Goal: Task Accomplishment & Management: Complete application form

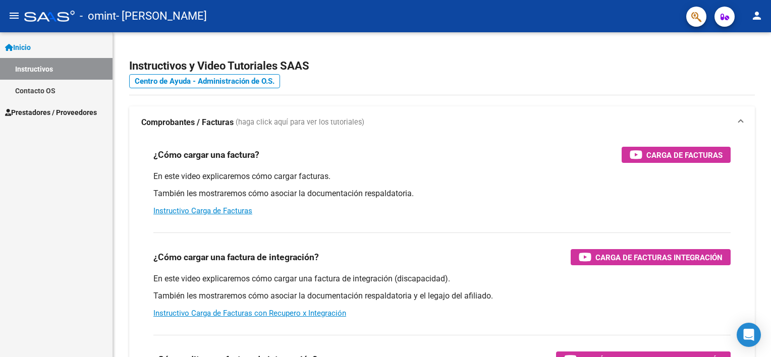
click at [331, 170] on div "¿Cómo cargar una factura? Carga de Facturas En este video explicaremos cómo car…" at bounding box center [442, 182] width 602 height 86
click at [65, 118] on link "Prestadores / Proveedores" at bounding box center [56, 112] width 113 height 22
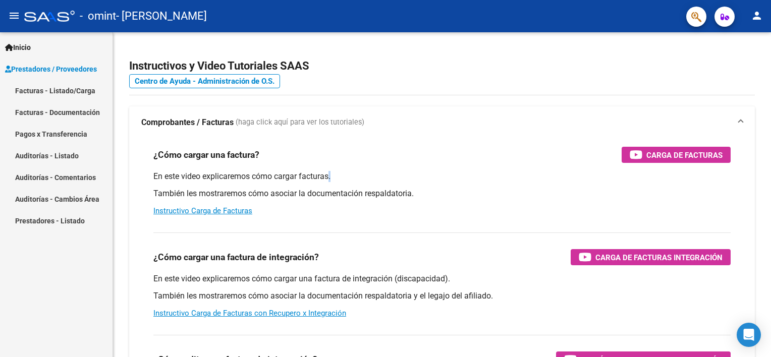
click at [56, 93] on link "Facturas - Listado/Carga" at bounding box center [56, 91] width 113 height 22
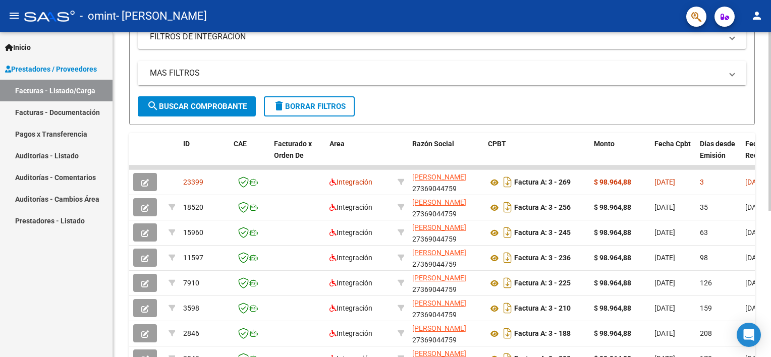
scroll to position [185, 0]
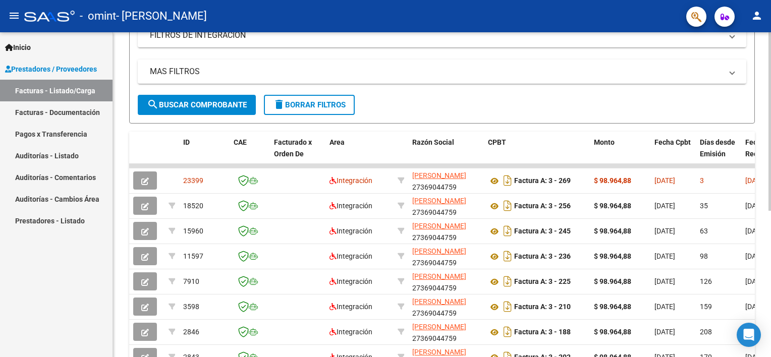
click at [771, 291] on html "menu - omint - [PERSON_NAME] person Inicio Instructivos Contacto OS Prestadores…" at bounding box center [385, 178] width 771 height 357
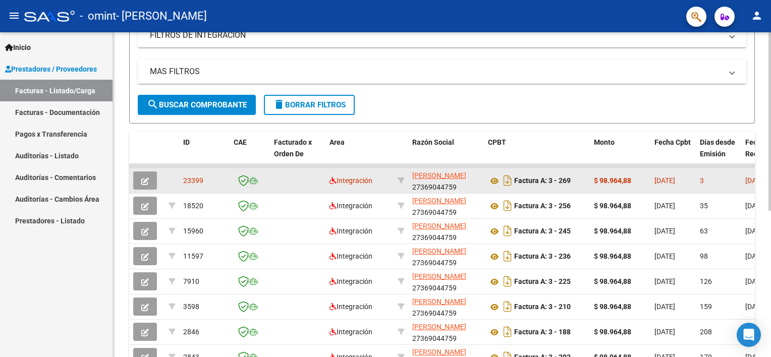
click at [717, 183] on div "3" at bounding box center [718, 181] width 37 height 12
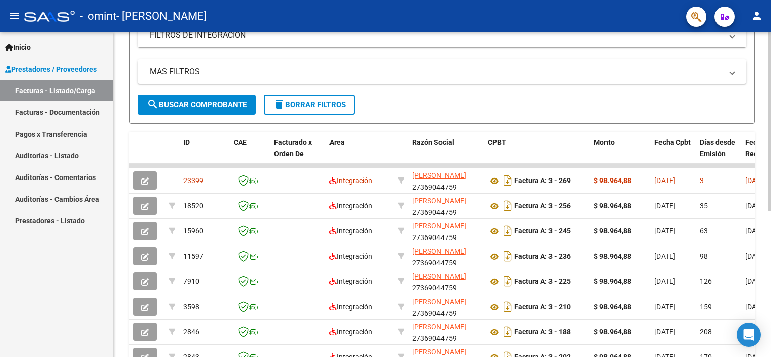
scroll to position [265, 0]
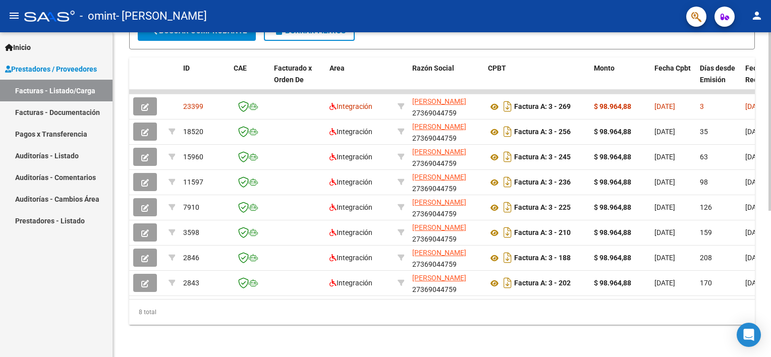
click at [771, 216] on html "menu - omint - [PERSON_NAME] person Inicio Instructivos Contacto OS Prestadores…" at bounding box center [385, 178] width 771 height 357
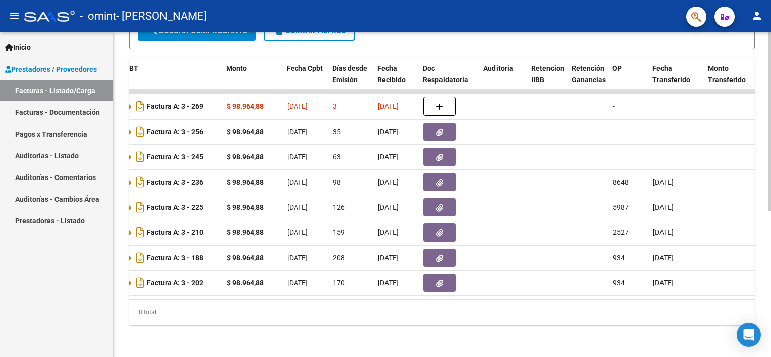
scroll to position [0, 370]
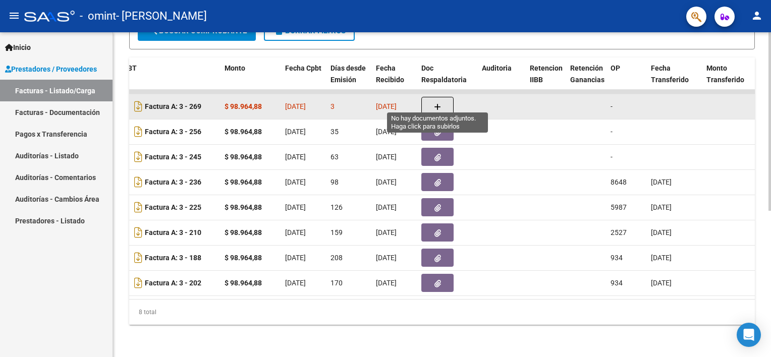
click at [431, 101] on button "button" at bounding box center [438, 106] width 32 height 19
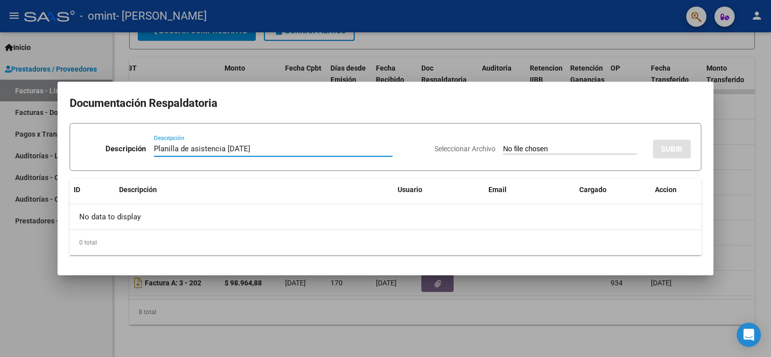
type input "Planilla de asistencia [DATE]"
click at [489, 152] on span "Seleccionar Archivo" at bounding box center [465, 149] width 61 height 8
click at [503, 152] on input "Seleccionar Archivo" at bounding box center [570, 150] width 134 height 10
type input "C:\fakepath\Planilla de asistencia [PERSON_NAME] MT - [DATE].pdf"
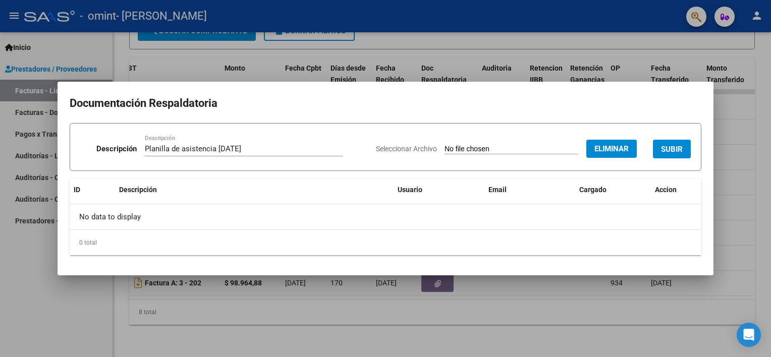
click at [678, 146] on span "SUBIR" at bounding box center [672, 149] width 22 height 9
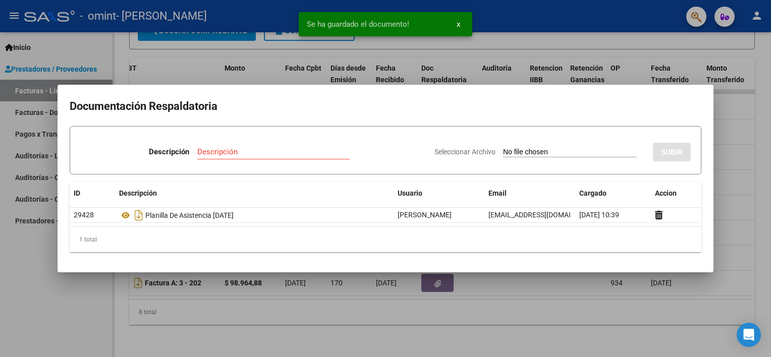
click at [738, 116] on div at bounding box center [385, 178] width 771 height 357
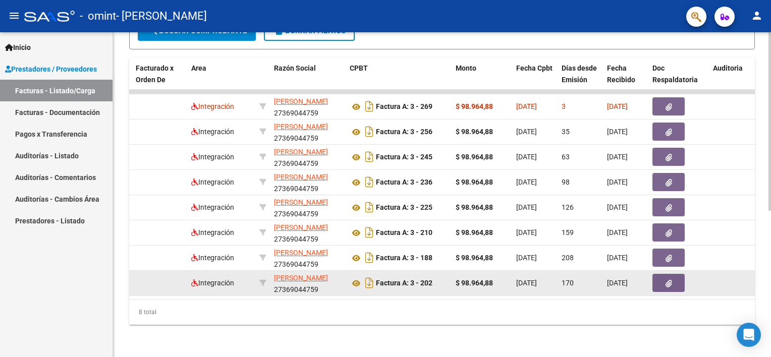
scroll to position [0, 142]
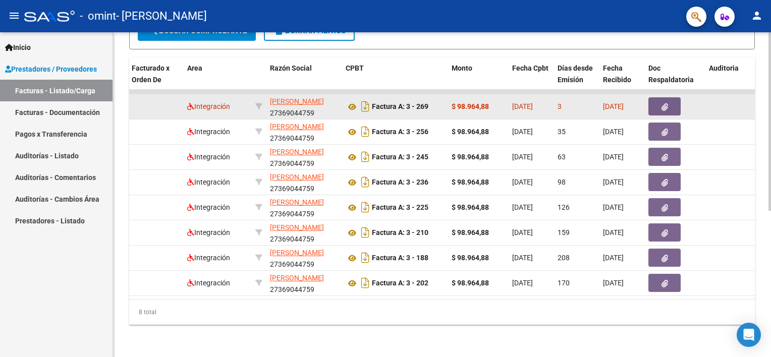
click at [462, 102] on strong "$ 98.964,88" at bounding box center [470, 106] width 37 height 8
click at [216, 102] on span "Integración" at bounding box center [208, 106] width 43 height 8
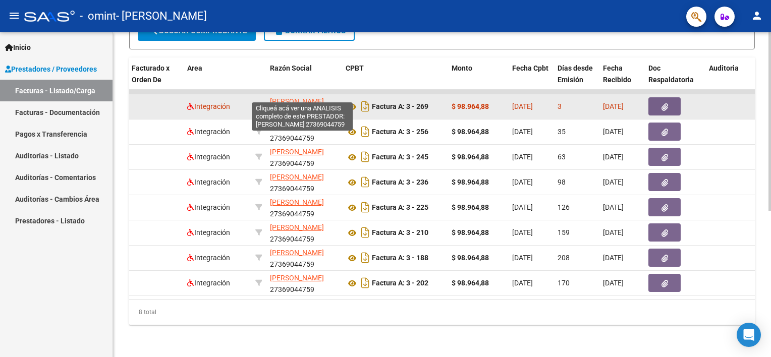
click at [293, 97] on span "[PERSON_NAME]" at bounding box center [297, 101] width 54 height 8
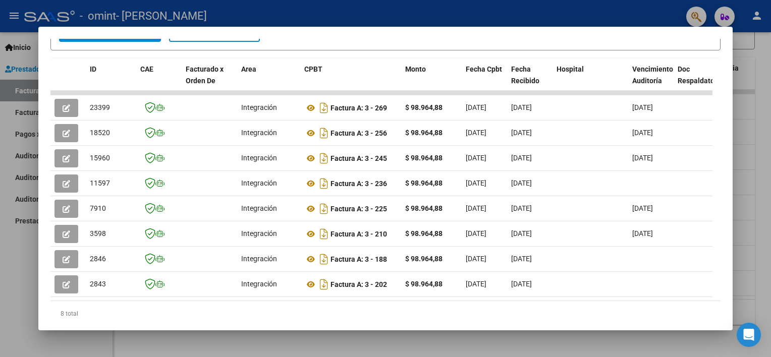
scroll to position [219, 0]
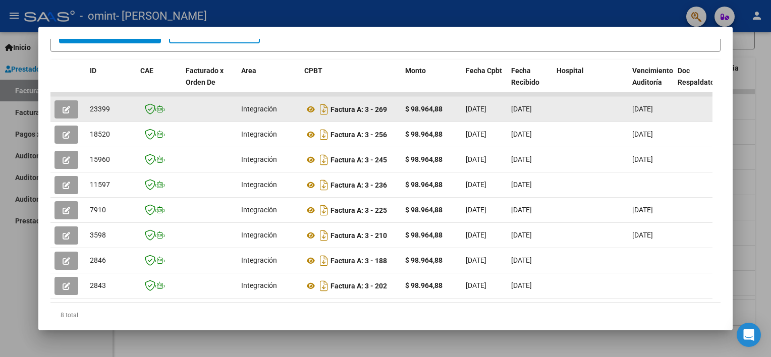
click at [522, 107] on span "[DATE]" at bounding box center [521, 109] width 21 height 8
click at [511, 112] on div "[DATE]" at bounding box center [529, 109] width 37 height 12
click at [58, 108] on button "button" at bounding box center [67, 109] width 24 height 18
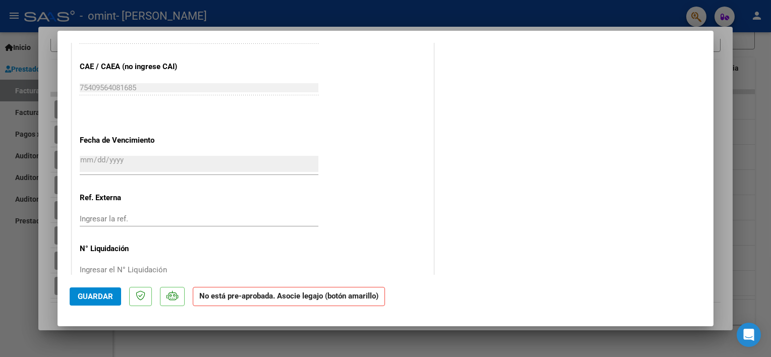
scroll to position [607, 0]
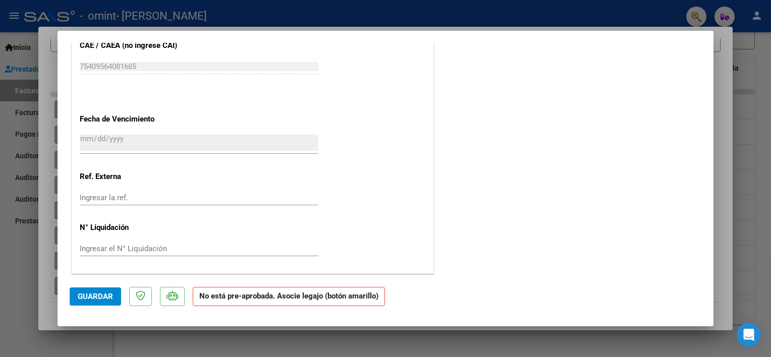
click at [295, 303] on strong "No está pre-aprobada. Asocie legajo (botón amarillo)" at bounding box center [289, 297] width 192 height 20
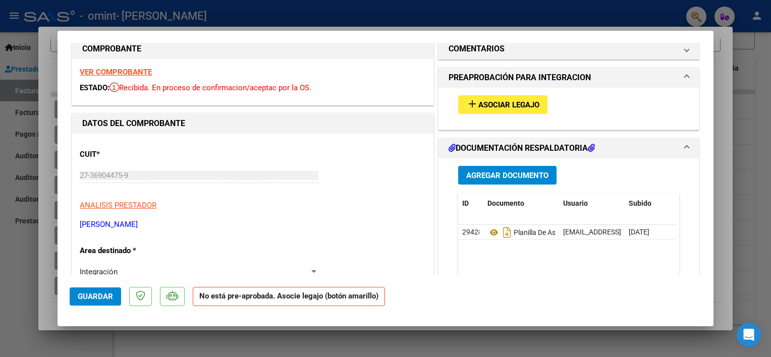
scroll to position [0, 0]
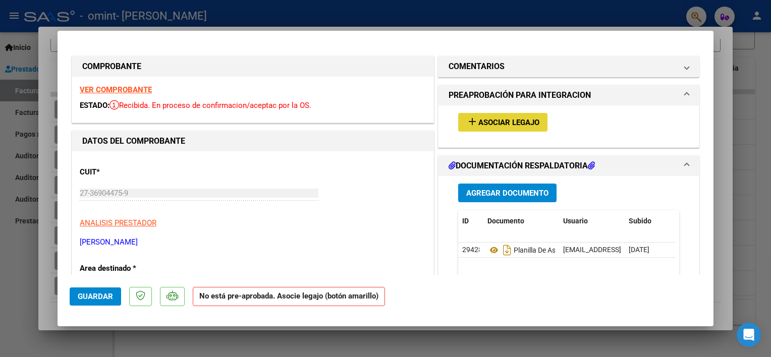
click at [524, 117] on button "add Asociar Legajo" at bounding box center [502, 122] width 89 height 19
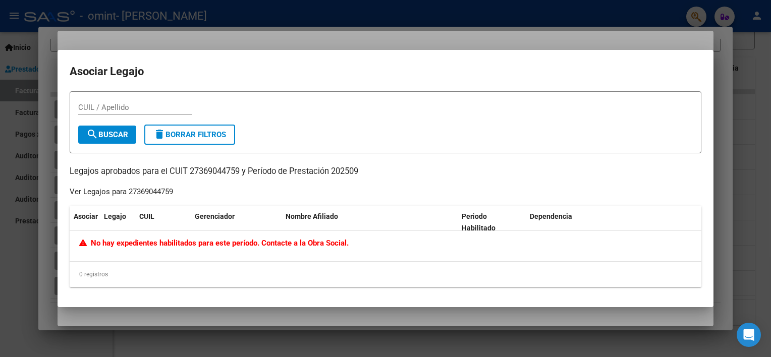
click at [120, 244] on span "No hay expedientes habilitados para este período. Contacte a la Obra Social." at bounding box center [214, 243] width 270 height 9
click at [258, 192] on div "CUIL / Apellido search Buscar delete Borrar Filtros Legajos aprobados para el C…" at bounding box center [386, 189] width 632 height 196
click at [120, 191] on div "Ver Legajos para 27369044759" at bounding box center [121, 192] width 103 height 12
click at [134, 174] on p "Legajos aprobados para el CUIT 27369044759 y Período de Prestación 202509" at bounding box center [386, 172] width 632 height 13
click at [121, 199] on div "CUIL / Apellido search Buscar delete Borrar Filtros Legajos aprobados para el C…" at bounding box center [386, 189] width 632 height 196
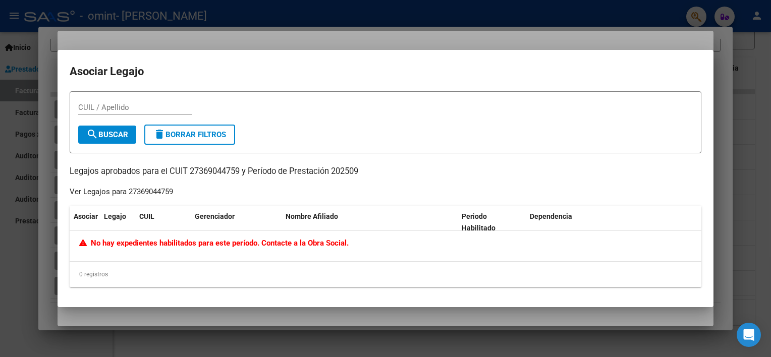
click at [143, 236] on div "No hay expedientes habilitados para este período. Contacte a la Obra Social." at bounding box center [386, 246] width 632 height 30
click at [751, 75] on div at bounding box center [385, 178] width 771 height 357
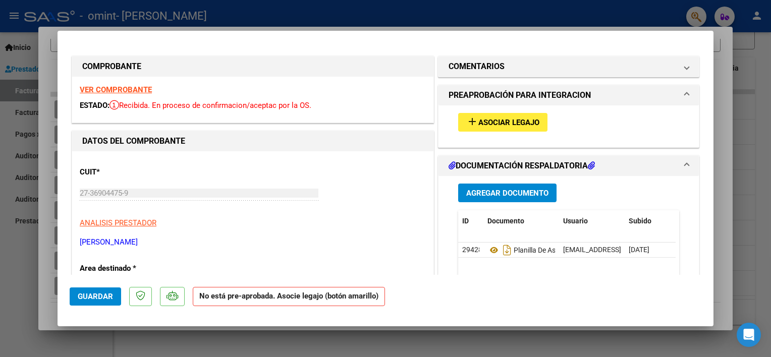
click at [728, 91] on div at bounding box center [385, 178] width 771 height 357
type input "$ 0,00"
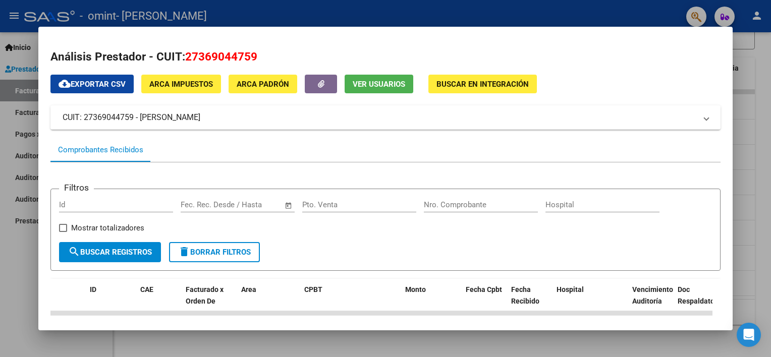
click at [765, 147] on div at bounding box center [385, 178] width 771 height 357
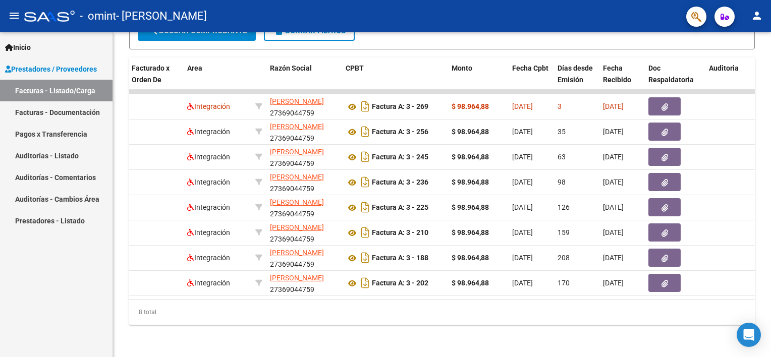
click at [757, 20] on mat-icon "person" at bounding box center [757, 16] width 12 height 12
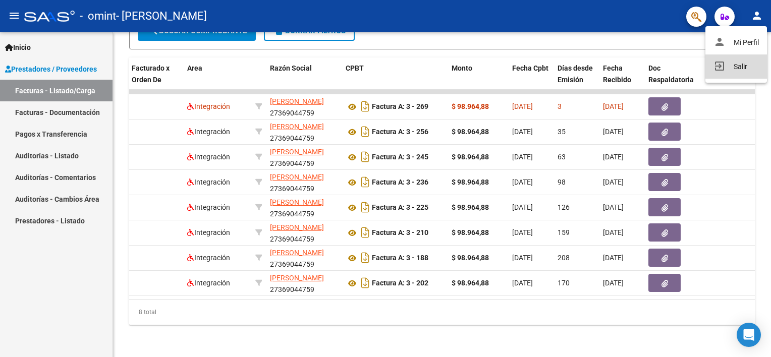
click at [722, 70] on mat-icon "exit_to_app" at bounding box center [720, 66] width 12 height 12
